Goal: Task Accomplishment & Management: Manage account settings

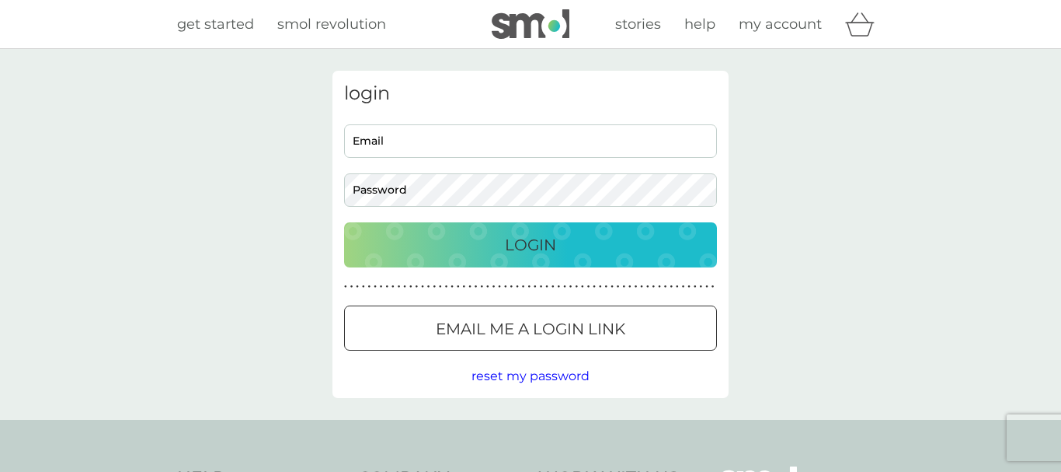
type input "[EMAIL_ADDRESS][DOMAIN_NAME]"
click at [563, 240] on div "Login" at bounding box center [531, 244] width 342 height 25
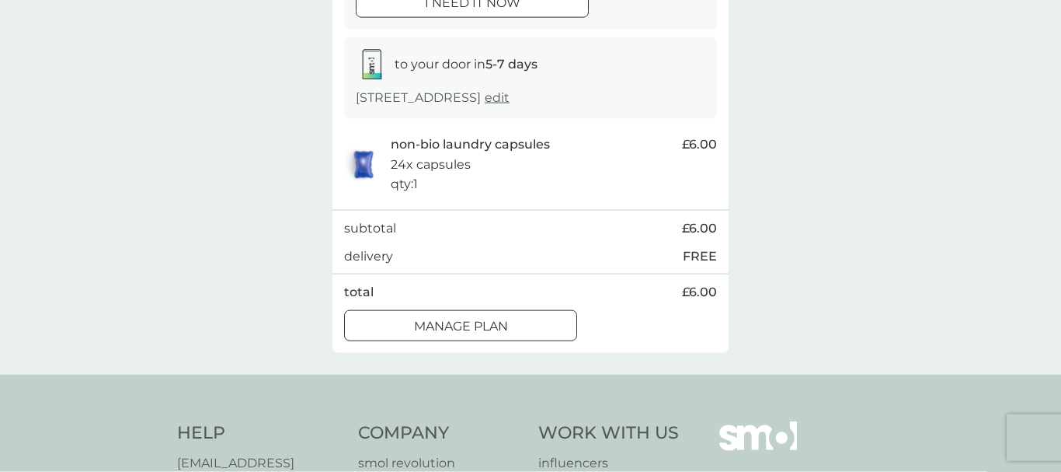
scroll to position [230, 0]
click at [490, 323] on p "Manage plan" at bounding box center [461, 325] width 94 height 20
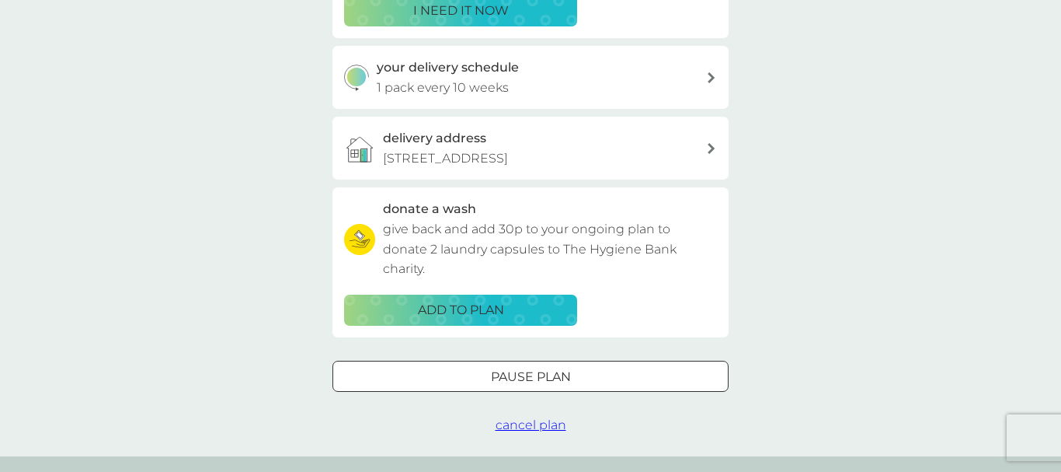
scroll to position [321, 0]
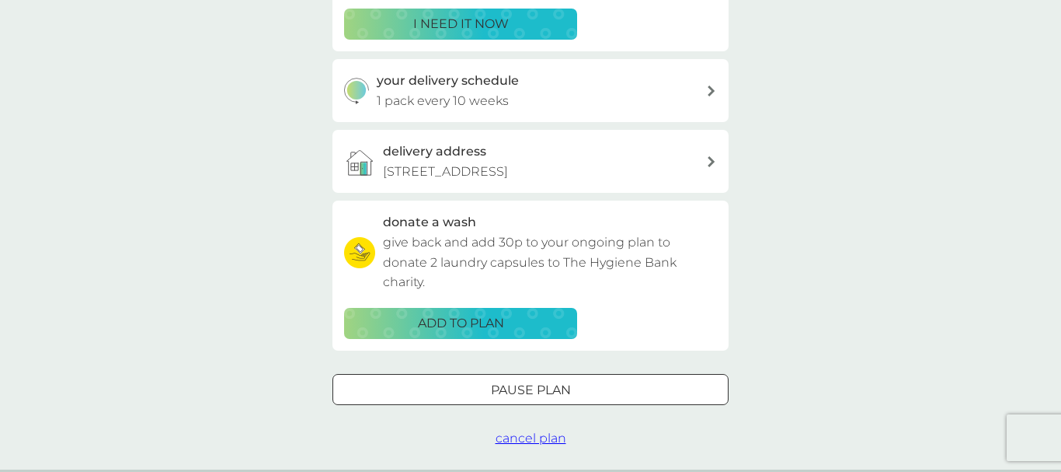
click at [619, 385] on div "Pause plan" at bounding box center [530, 390] width 395 height 20
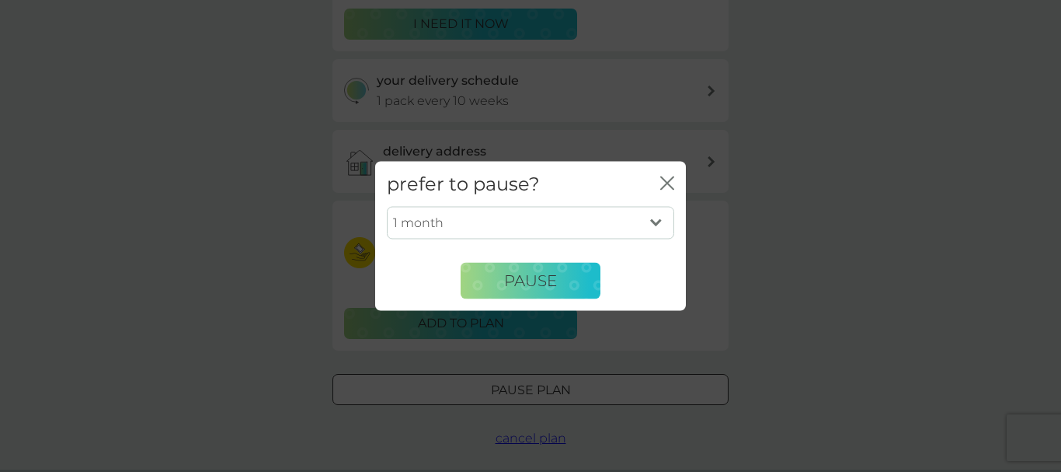
click at [536, 388] on div "prefer to pause? close 1 month 2 months 3 months 4 months 5 months 6 months Pau…" at bounding box center [530, 236] width 1061 height 472
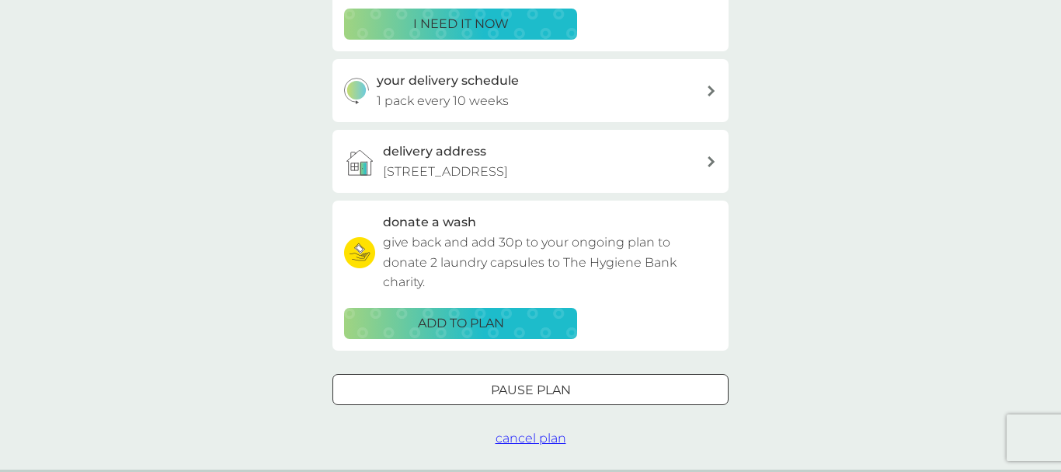
click at [536, 388] on div at bounding box center [531, 389] width 56 height 16
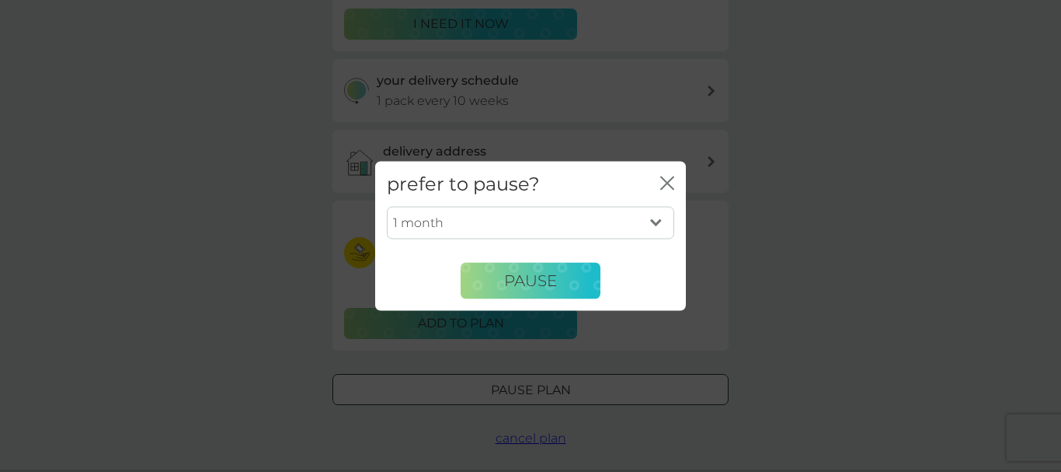
click at [656, 224] on select "1 month 2 months 3 months 4 months 5 months 6 months" at bounding box center [530, 223] width 287 height 33
select select "2"
click option "2 months" at bounding box center [0, 0] width 0 height 0
click at [531, 287] on span "Pause" at bounding box center [530, 280] width 53 height 19
